Goal: Information Seeking & Learning: Check status

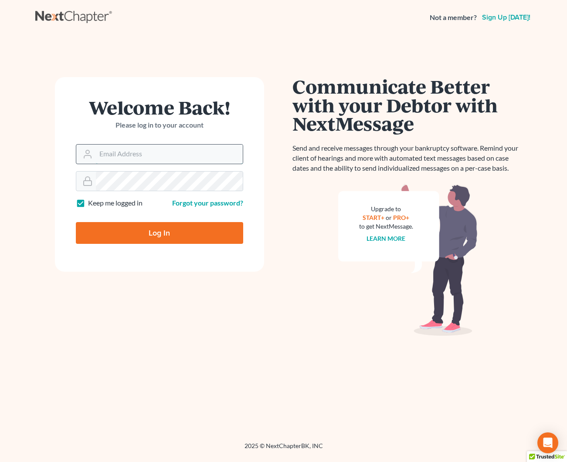
click at [135, 156] on input "Email Address" at bounding box center [169, 154] width 147 height 19
type input "[EMAIL_ADDRESS][DOMAIN_NAME]"
click at [158, 231] on input "Log In" at bounding box center [159, 233] width 167 height 22
type input "Thinking..."
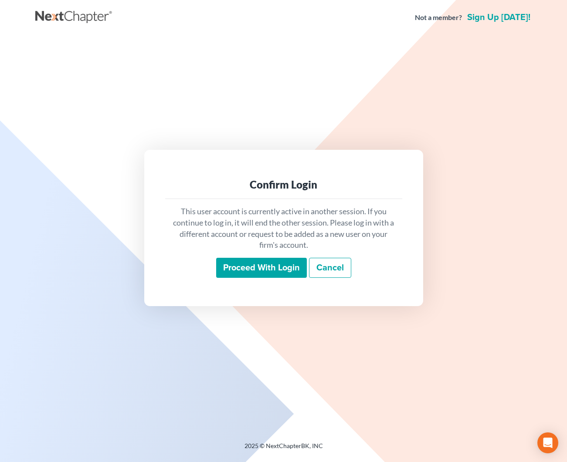
click at [260, 268] on input "Proceed with login" at bounding box center [261, 268] width 91 height 20
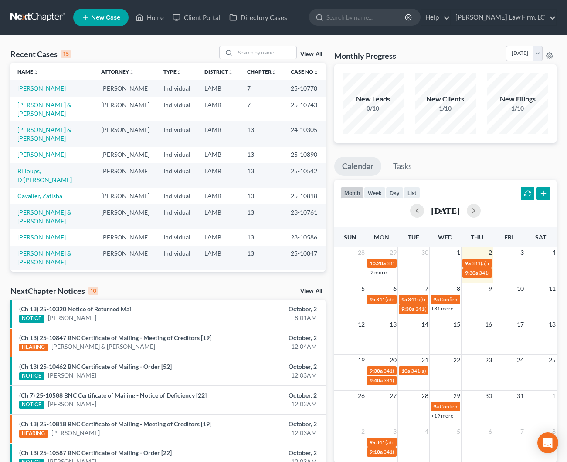
click at [31, 88] on link "[PERSON_NAME]" at bounding box center [41, 88] width 48 height 7
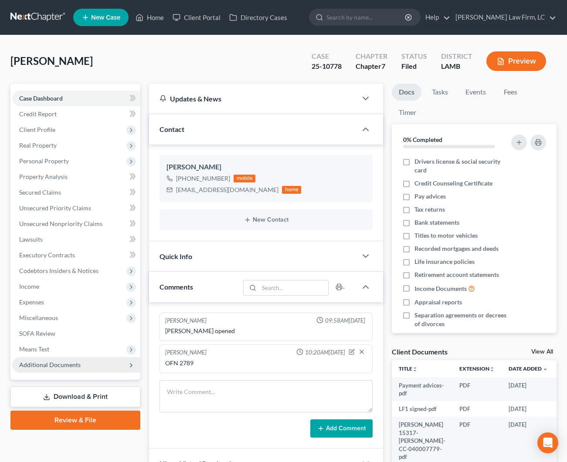
click at [68, 365] on span "Additional Documents" at bounding box center [49, 364] width 61 height 7
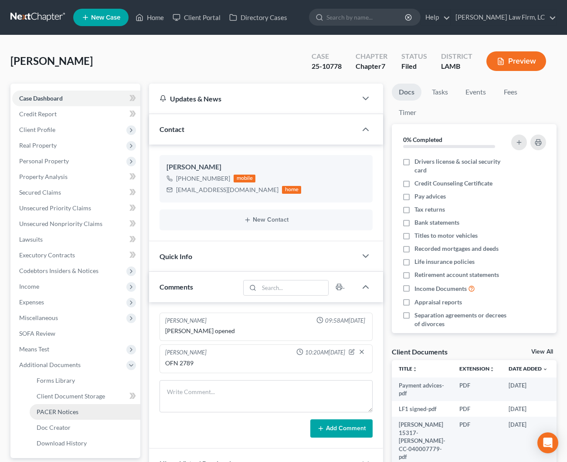
click at [71, 411] on span "PACER Notices" at bounding box center [58, 411] width 42 height 7
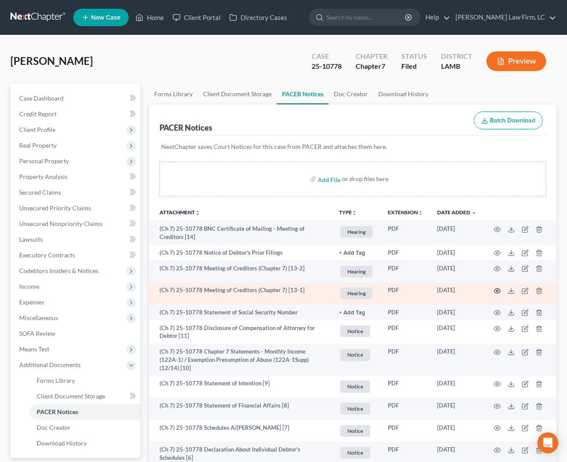
click at [499, 288] on icon "button" at bounding box center [497, 291] width 7 height 7
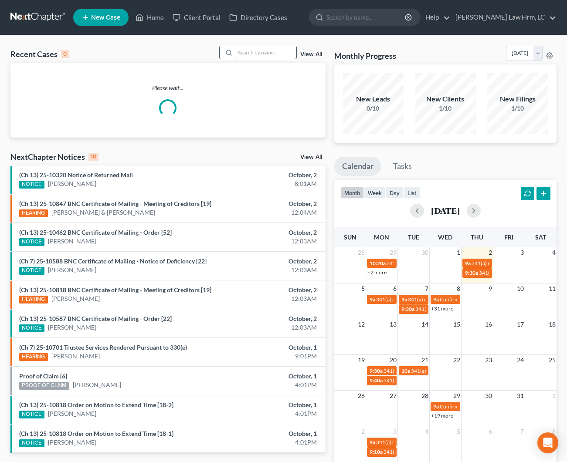
click at [252, 57] on input "search" at bounding box center [265, 52] width 61 height 13
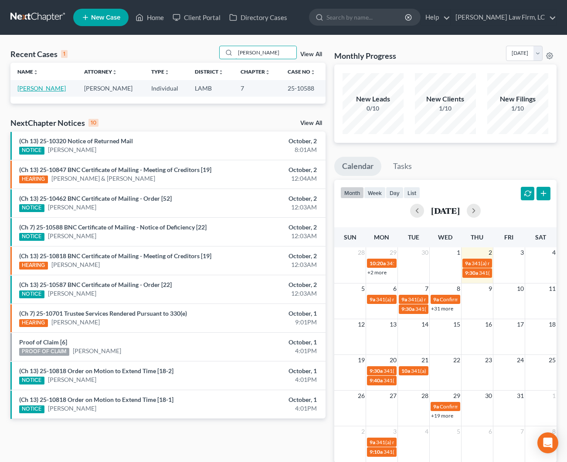
type input "[PERSON_NAME]"
click at [26, 87] on link "[PERSON_NAME]" at bounding box center [41, 88] width 48 height 7
select select "2"
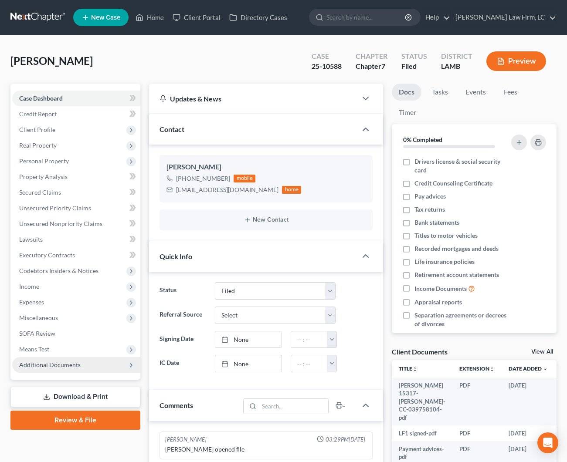
click at [52, 363] on span "Additional Documents" at bounding box center [49, 364] width 61 height 7
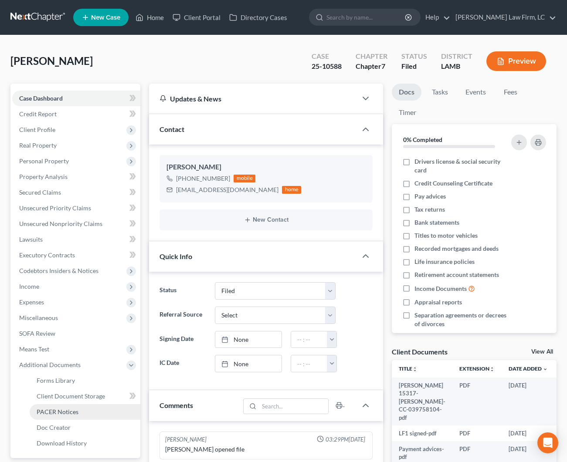
click at [60, 408] on span "PACER Notices" at bounding box center [58, 411] width 42 height 7
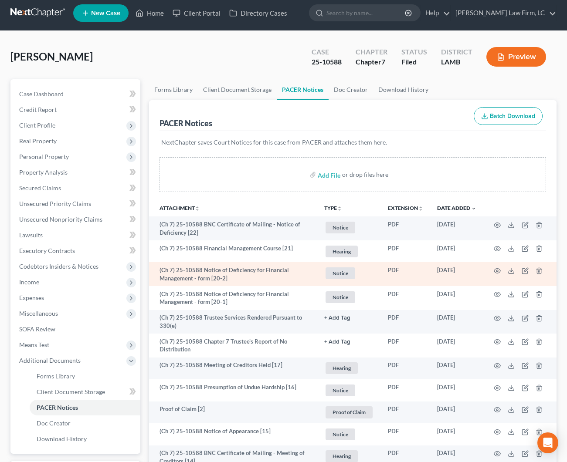
scroll to position [7, 0]
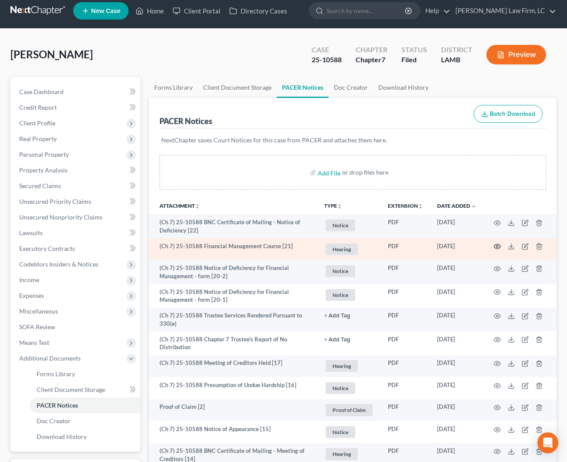
click at [499, 244] on icon "button" at bounding box center [497, 246] width 7 height 7
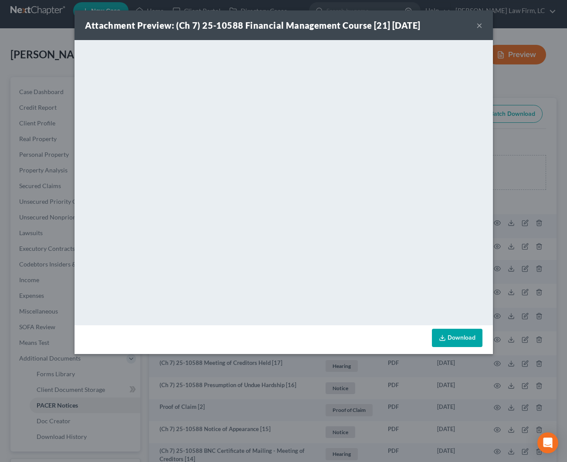
click at [479, 29] on button "×" at bounding box center [479, 25] width 6 height 10
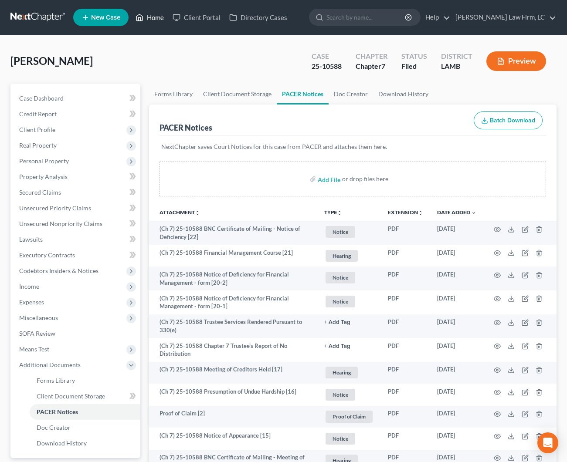
scroll to position [0, 0]
click at [156, 22] on link "Home" at bounding box center [149, 18] width 37 height 16
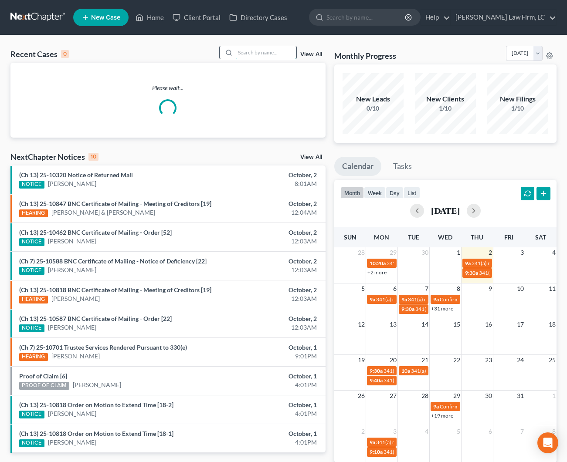
click at [254, 56] on input "search" at bounding box center [265, 52] width 61 height 13
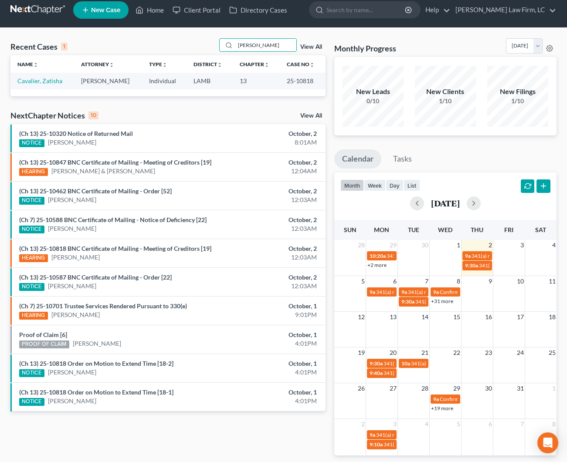
scroll to position [10, 0]
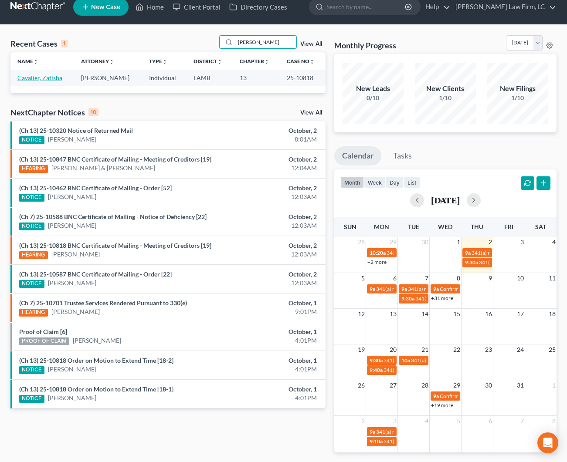
type input "[PERSON_NAME]"
click at [56, 78] on link "Cavalier, Zatisha" at bounding box center [39, 77] width 45 height 7
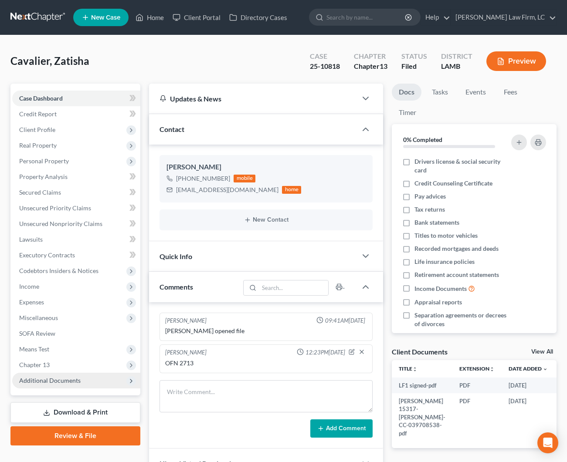
click at [64, 387] on span "Additional Documents" at bounding box center [76, 381] width 128 height 16
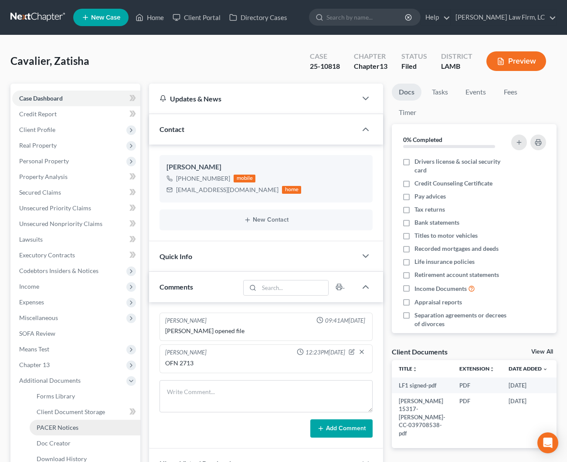
click at [84, 430] on link "PACER Notices" at bounding box center [85, 428] width 111 height 16
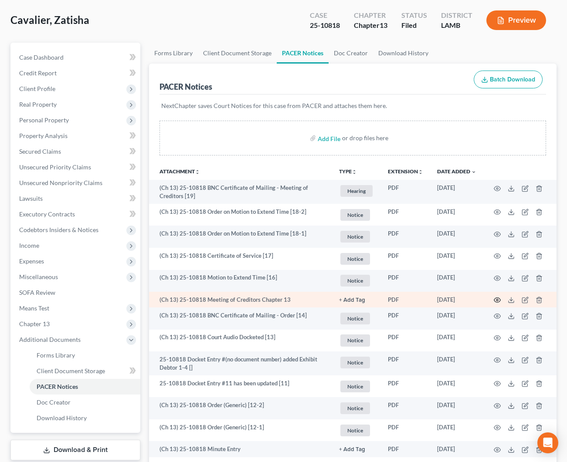
scroll to position [41, 0]
click at [497, 299] on icon "button" at bounding box center [497, 299] width 7 height 7
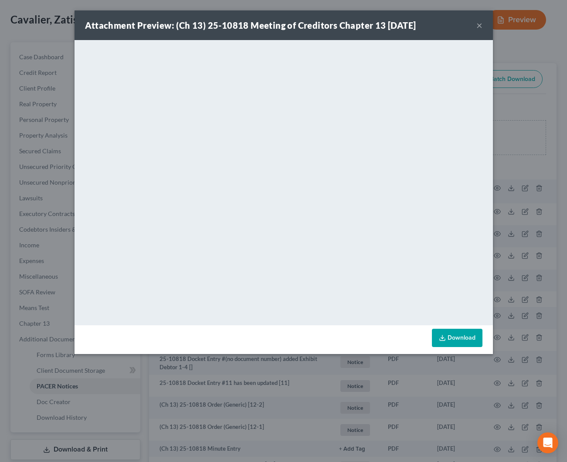
click at [479, 27] on button "×" at bounding box center [479, 25] width 6 height 10
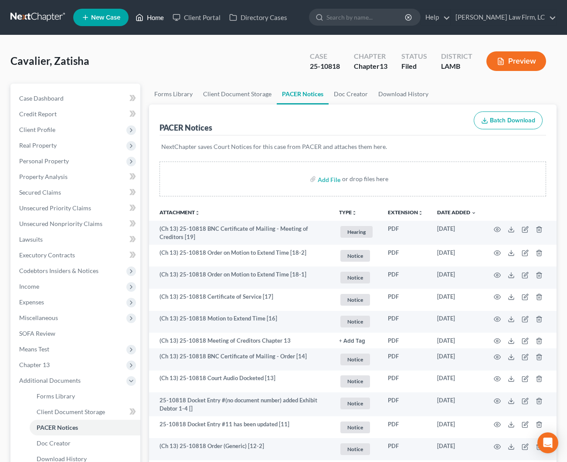
scroll to position [0, 0]
click at [159, 17] on link "Home" at bounding box center [149, 18] width 37 height 16
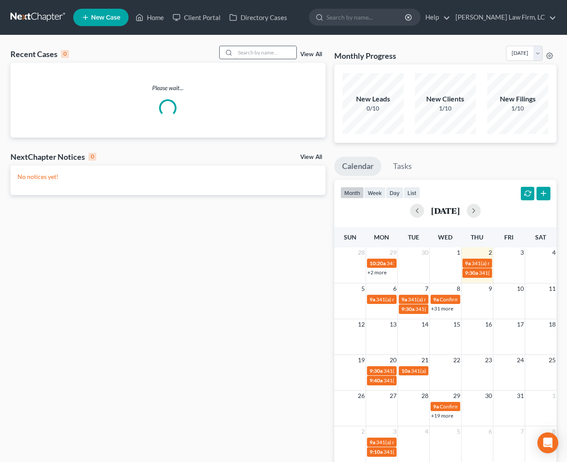
click at [250, 56] on input "search" at bounding box center [265, 52] width 61 height 13
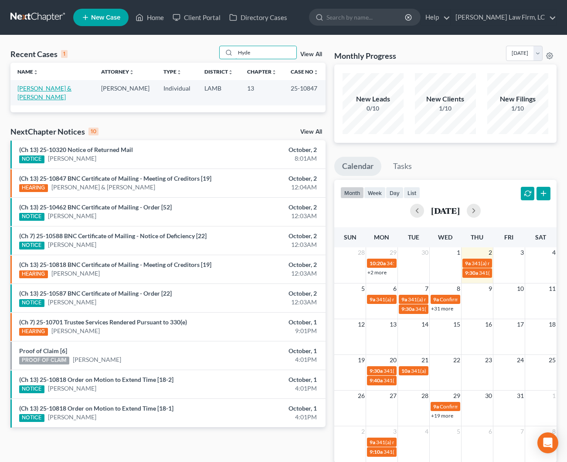
type input "Hyde"
click at [52, 90] on link "[PERSON_NAME] & [PERSON_NAME]" at bounding box center [44, 93] width 54 height 16
select select "2"
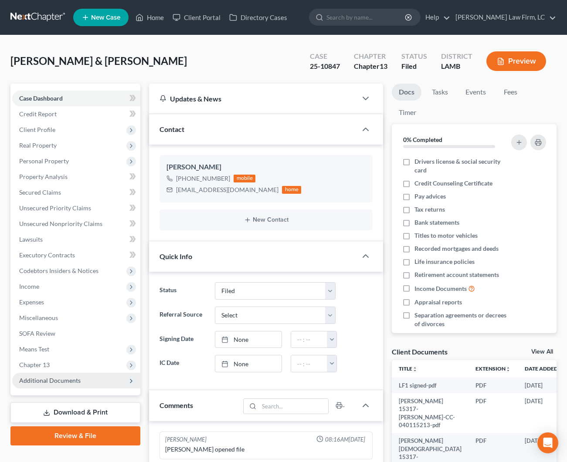
click at [80, 383] on span "Additional Documents" at bounding box center [76, 381] width 128 height 16
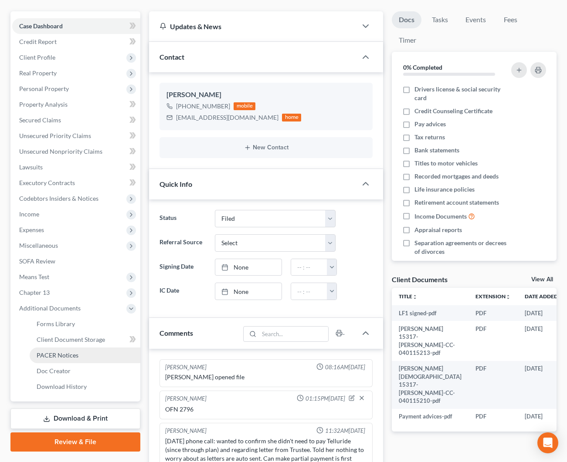
click at [80, 350] on link "PACER Notices" at bounding box center [85, 356] width 111 height 16
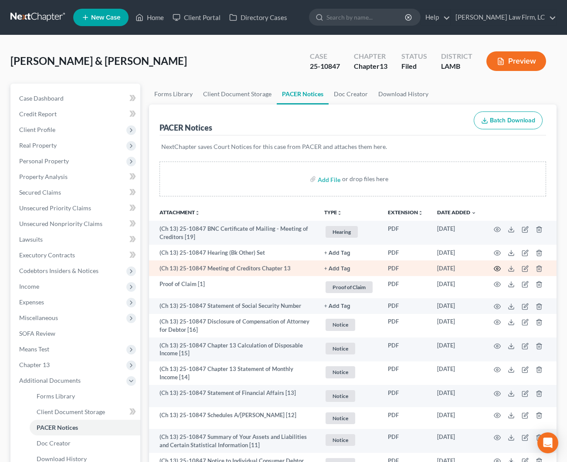
click at [497, 268] on icon "button" at bounding box center [497, 268] width 7 height 7
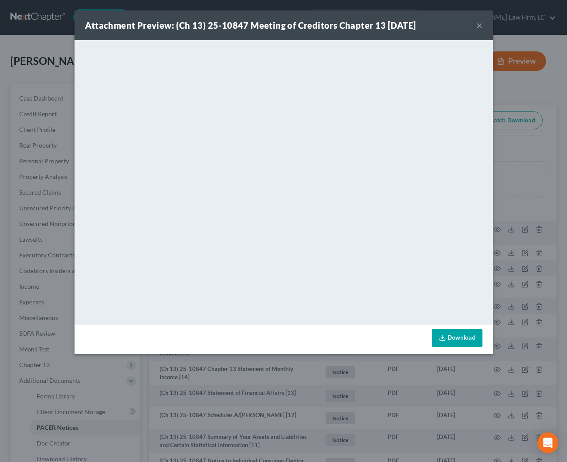
click at [481, 24] on button "×" at bounding box center [479, 25] width 6 height 10
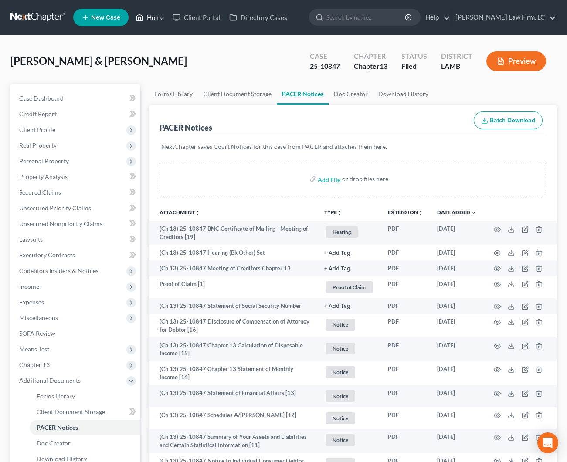
click at [155, 19] on link "Home" at bounding box center [149, 18] width 37 height 16
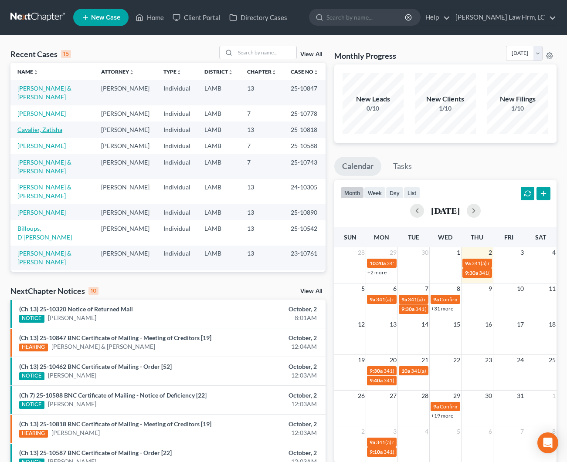
click at [43, 133] on link "Cavalier, Zatisha" at bounding box center [39, 129] width 45 height 7
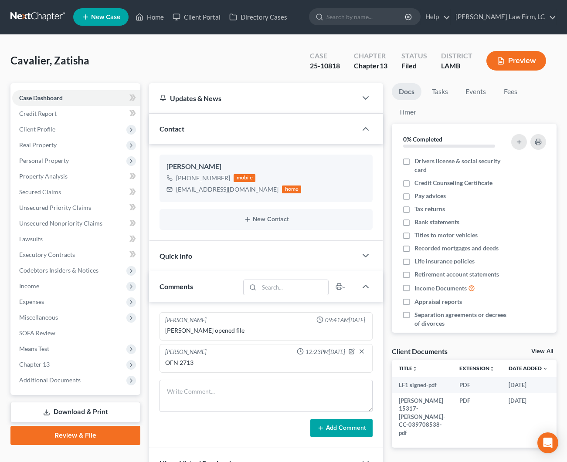
scroll to position [1, 0]
click at [349, 0] on html "Home New Case Client Portal Directory Cases [PERSON_NAME] Law Firm, LC [EMAIL_A…" at bounding box center [283, 286] width 567 height 574
